Goal: Transaction & Acquisition: Purchase product/service

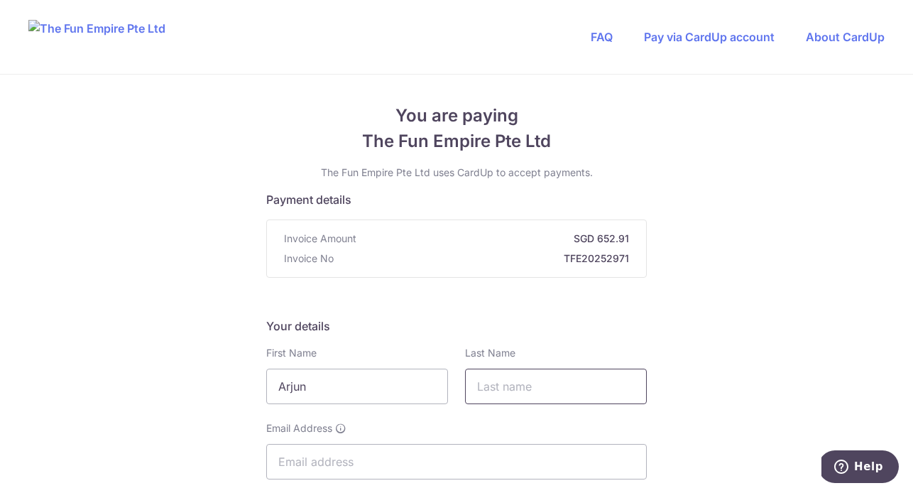
type input "Arjun"
click at [508, 368] on input "text" at bounding box center [556, 386] width 182 height 36
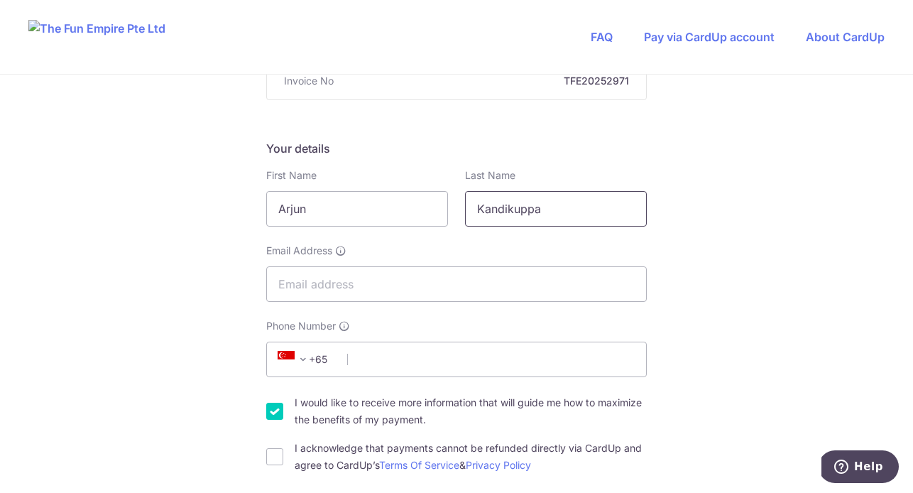
type input "Kandikuppa"
click at [418, 253] on div "Email Address" at bounding box center [456, 273] width 381 height 58
click at [359, 279] on input "Email Address" at bounding box center [456, 284] width 381 height 36
click at [350, 280] on input "Email Address" at bounding box center [456, 284] width 381 height 36
type input "[DOMAIN_NAME][EMAIL_ADDRESS][DOMAIN_NAME]"
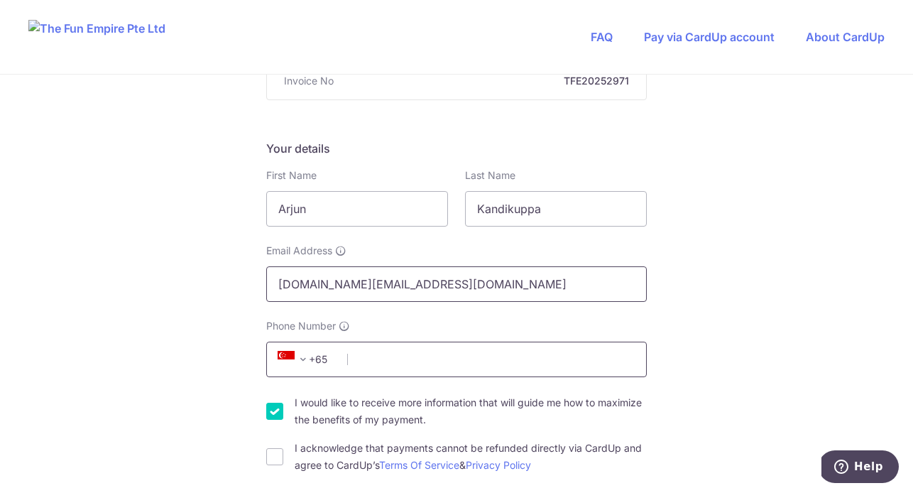
type input "87986740"
type input "465527"
type input "Unit 06-[GEOGRAPHIC_DATA] Kechil Aevnue, [GEOGRAPHIC_DATA] Aevnue"
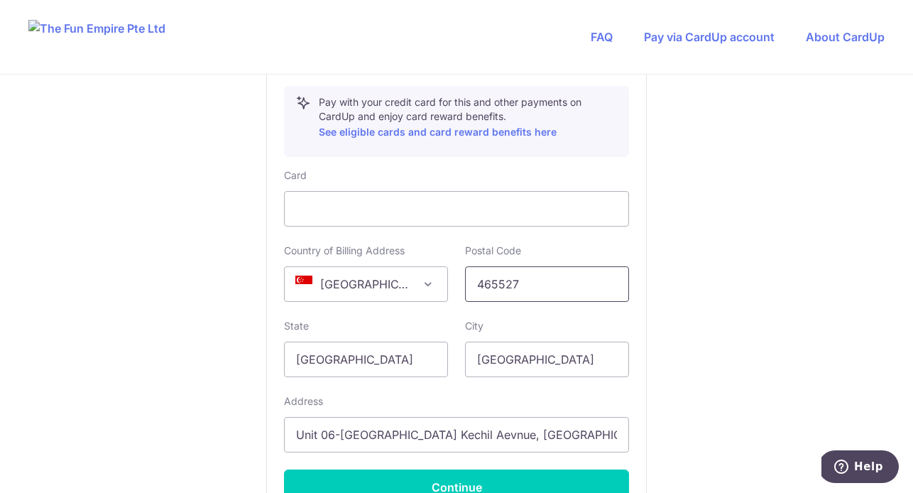
click at [624, 266] on input "465527" at bounding box center [547, 284] width 164 height 36
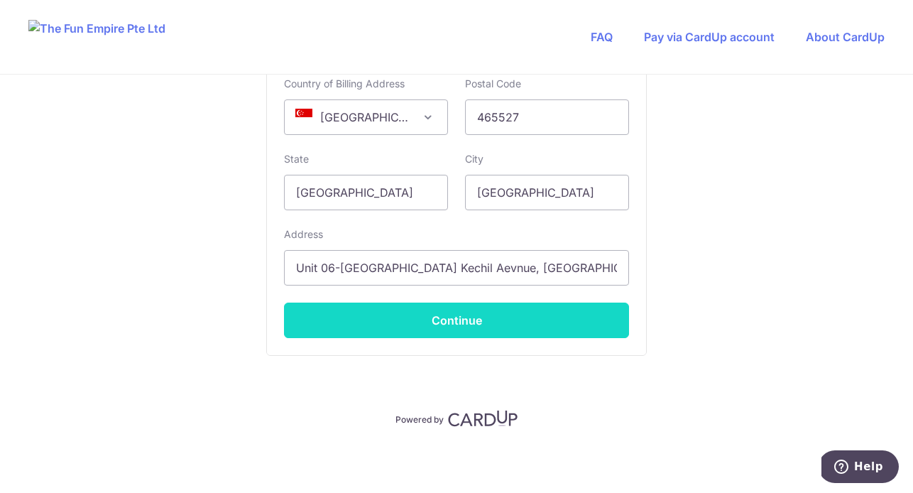
click at [463, 328] on button "Continue" at bounding box center [456, 320] width 345 height 36
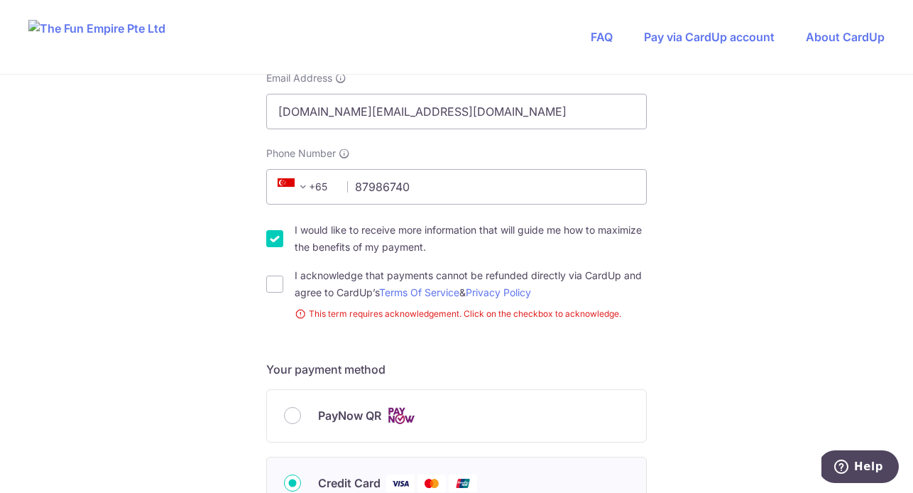
click at [270, 293] on div "I acknowledge that payments cannot be refunded directly via CardUp and agree to…" at bounding box center [456, 284] width 381 height 34
click at [277, 282] on input "I acknowledge that payments cannot be refunded directly via CardUp and agree to…" at bounding box center [274, 283] width 17 height 17
checkbox input "true"
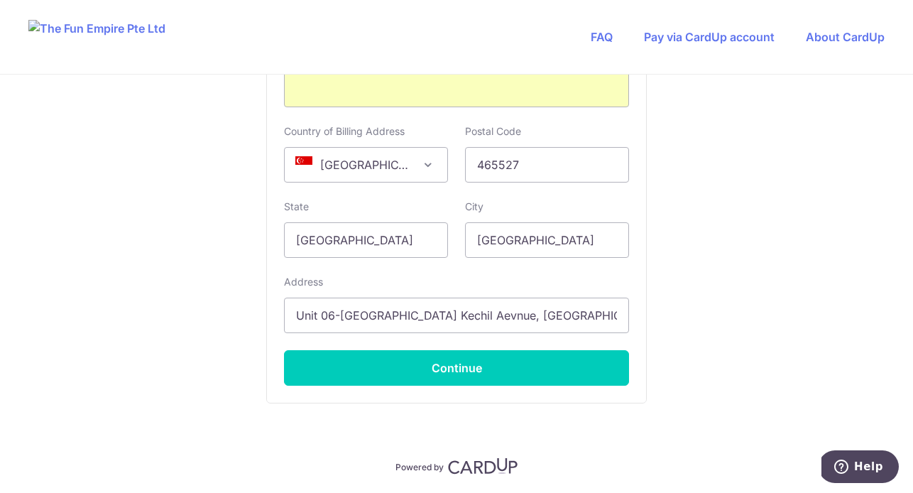
scroll to position [954, 0]
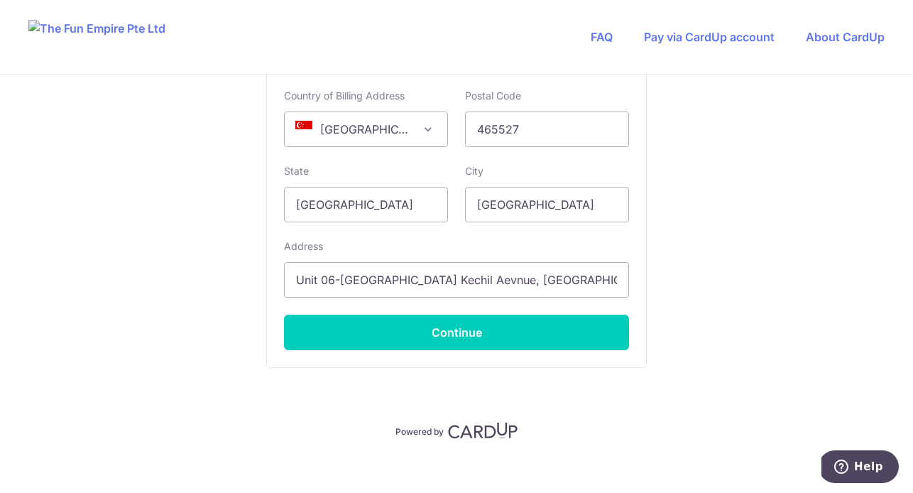
click at [572, 253] on div "Address [STREET_ADDRESS] Tanah Merah Kechil Aevnue" at bounding box center [456, 268] width 345 height 58
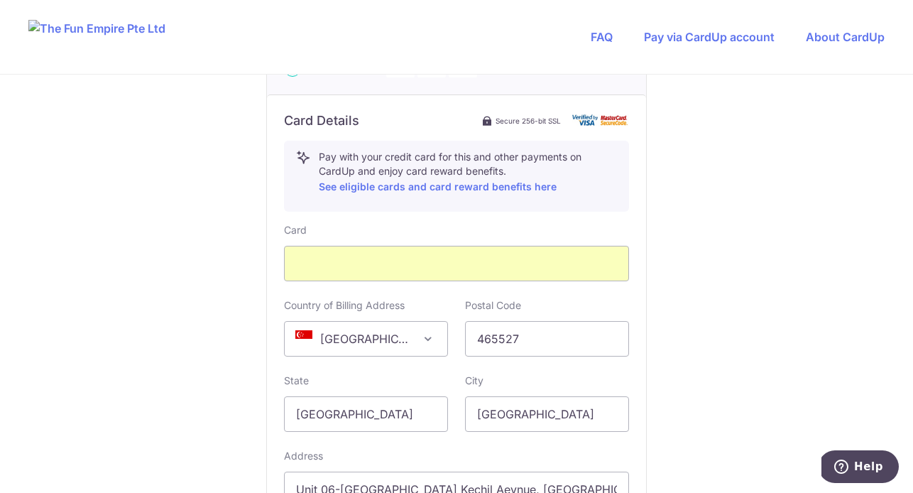
scroll to position [878, 0]
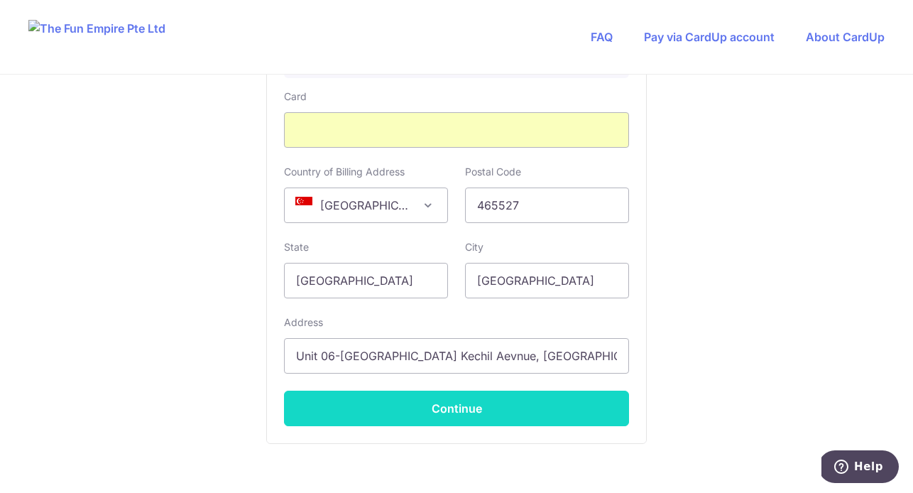
click at [466, 408] on button "Continue" at bounding box center [456, 409] width 345 height 36
type input "**** 4493"
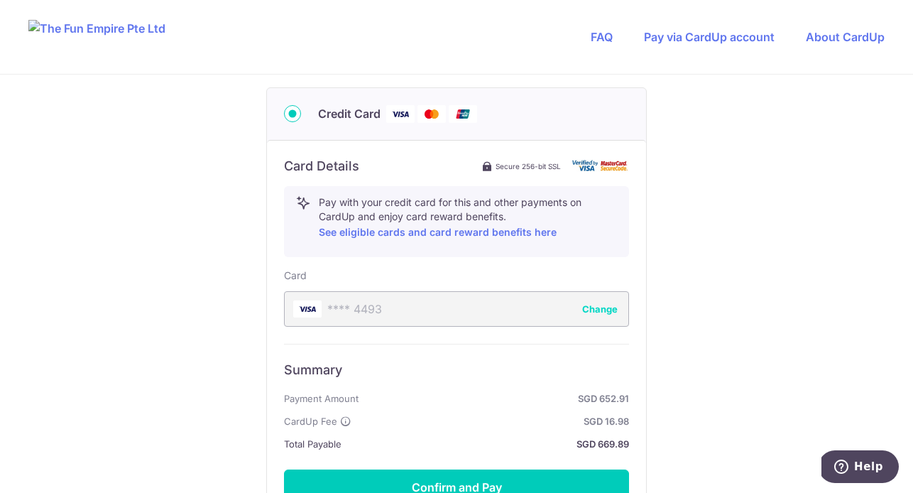
scroll to position [866, 0]
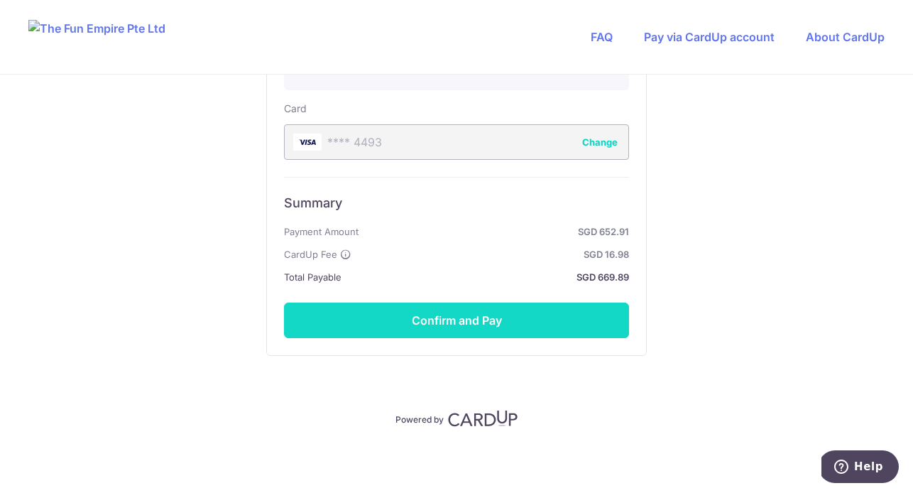
click at [461, 311] on button "Confirm and Pay" at bounding box center [456, 320] width 345 height 36
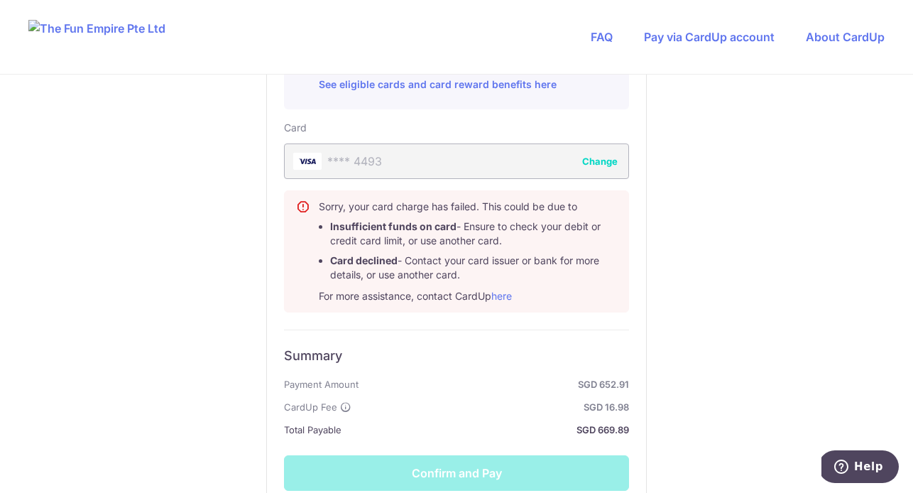
scroll to position [846, 0]
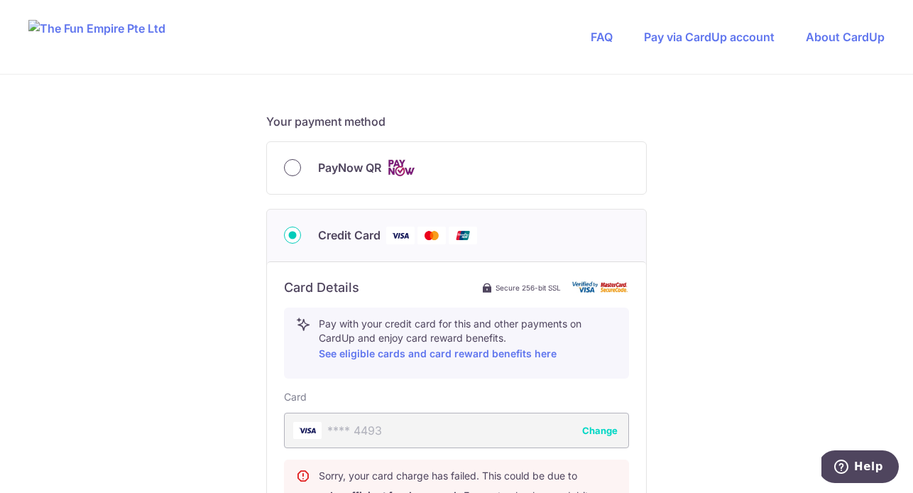
click at [286, 165] on input "PayNow QR" at bounding box center [292, 167] width 17 height 17
radio input "true"
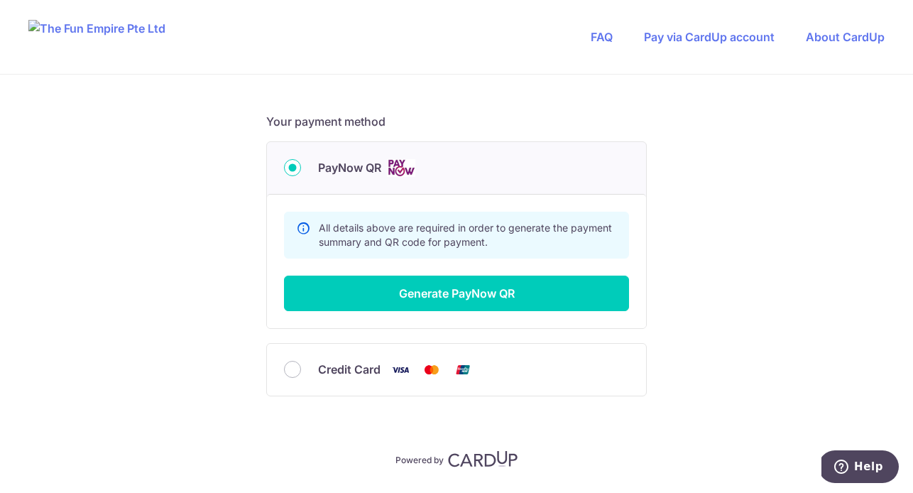
scroll to position [608, 0]
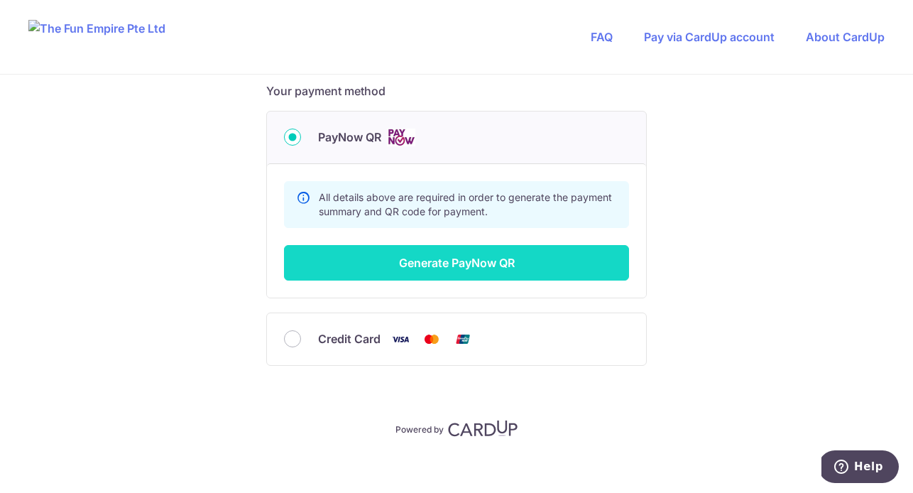
click at [509, 263] on button "Generate PayNow QR" at bounding box center [456, 263] width 345 height 36
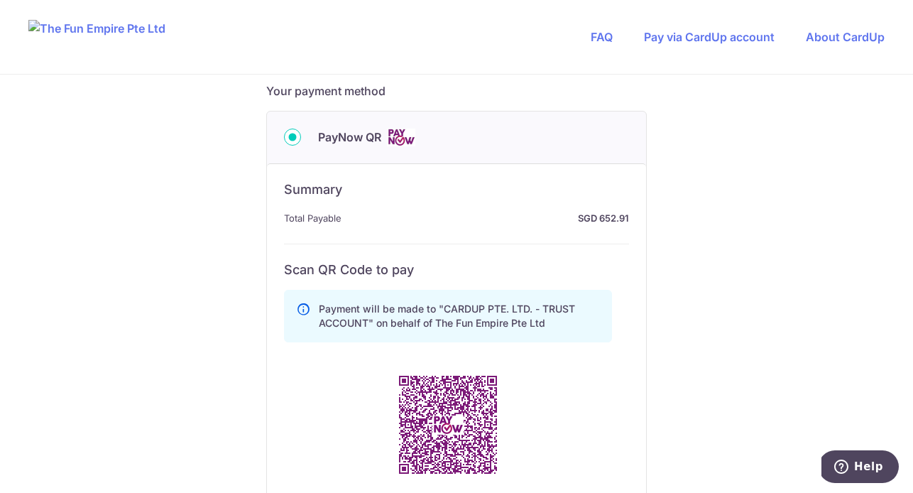
scroll to position [678, 0]
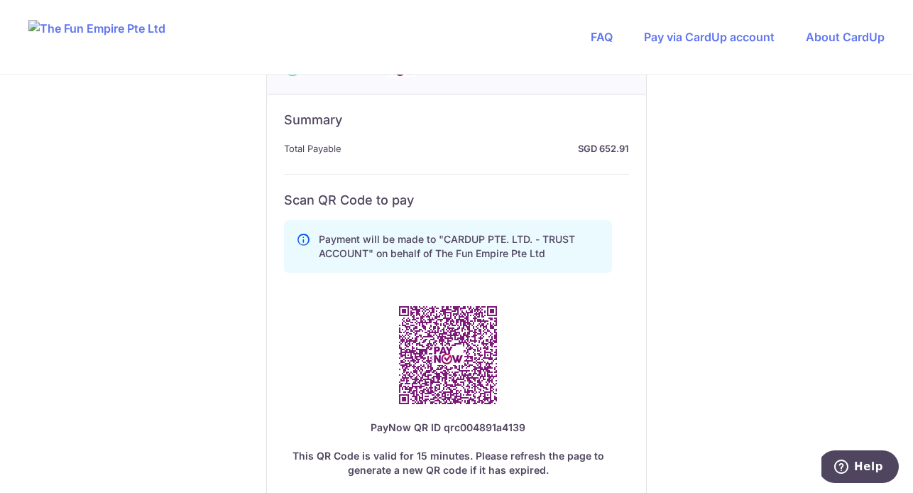
click at [85, 195] on div "You are paying The Fun Empire Pte Ltd The Fun Empire Pte Ltd uses CardUp to acc…" at bounding box center [456, 74] width 913 height 1356
